Goal: Task Accomplishment & Management: Manage account settings

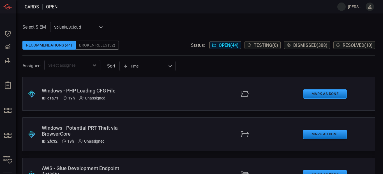
click at [368, 6] on icon at bounding box center [370, 6] width 5 height 5
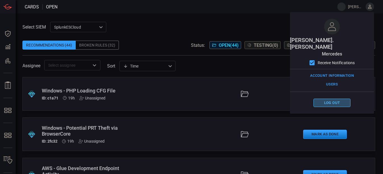
click at [339, 99] on button "Log out" at bounding box center [332, 103] width 37 height 9
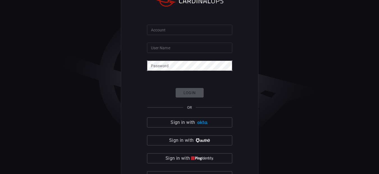
click at [274, 50] on div "Account Account User Name User Name Password Password Login OR Sign in with Sig…" at bounding box center [189, 87] width 379 height 174
